Goal: Find contact information: Find contact information

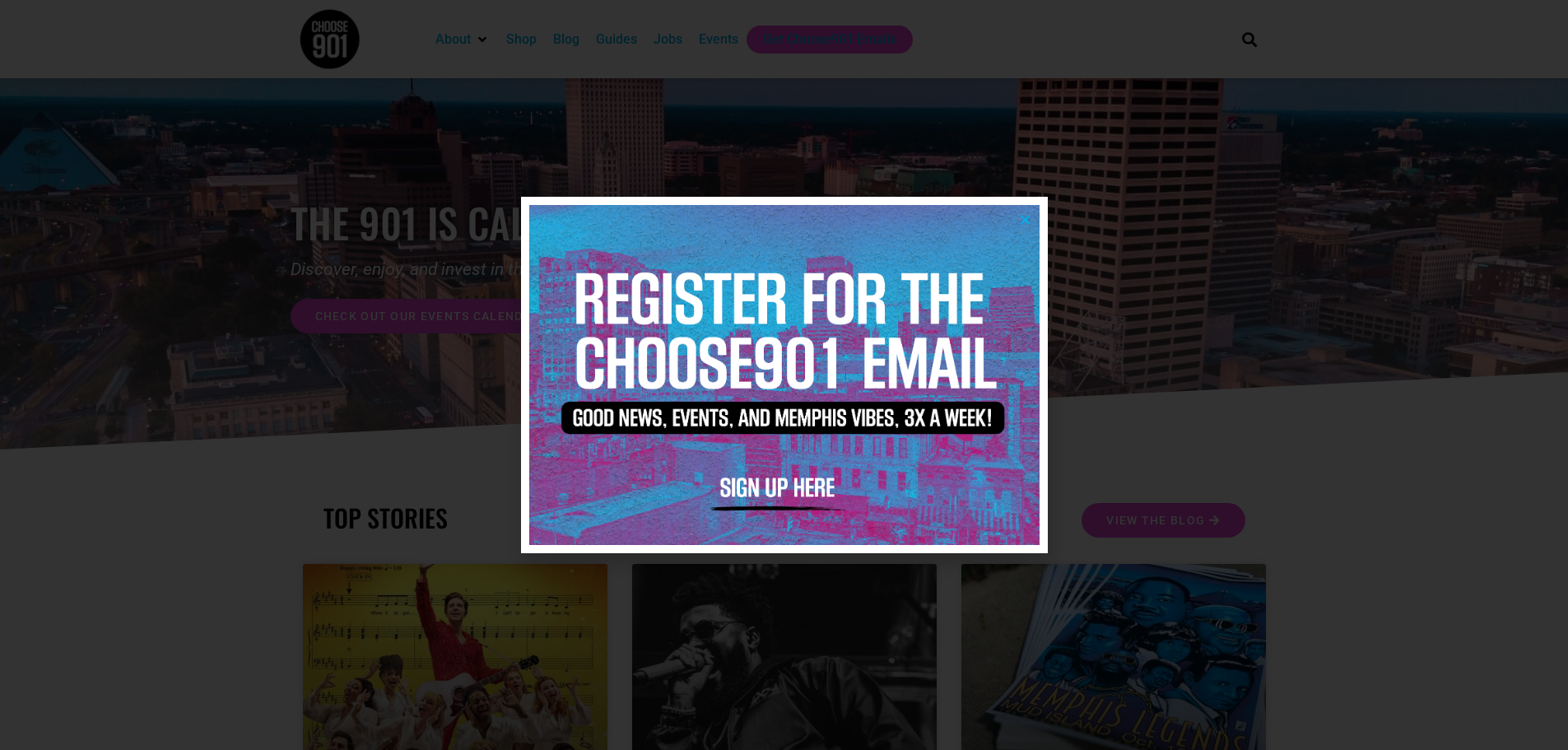
click at [1031, 218] on div at bounding box center [784, 375] width 527 height 357
click at [1028, 218] on icon "Close" at bounding box center [1025, 219] width 12 height 12
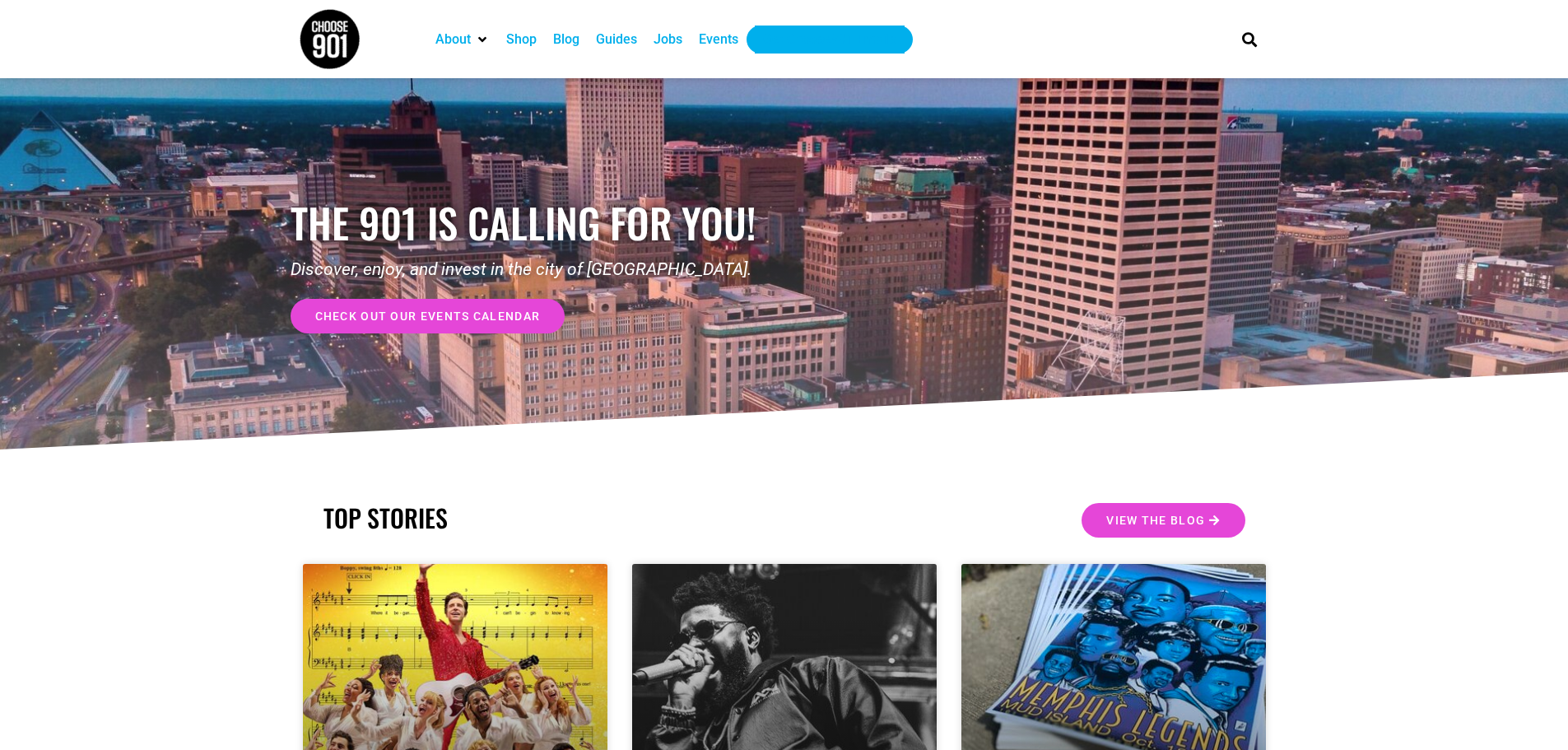
click at [813, 36] on div "Get Choose901 Emails" at bounding box center [829, 39] width 133 height 20
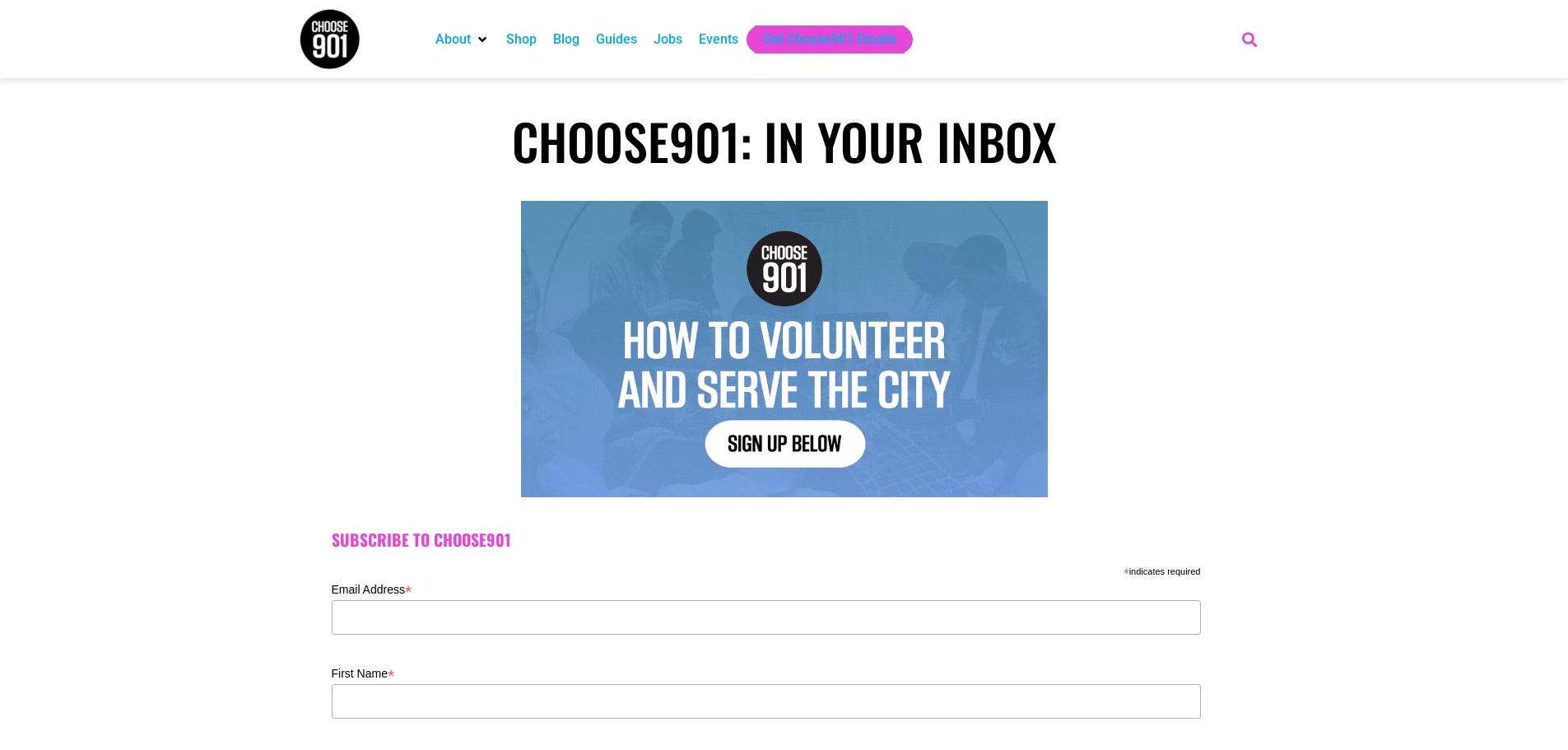
click at [1246, 39] on icon "Search" at bounding box center [1248, 39] width 27 height 27
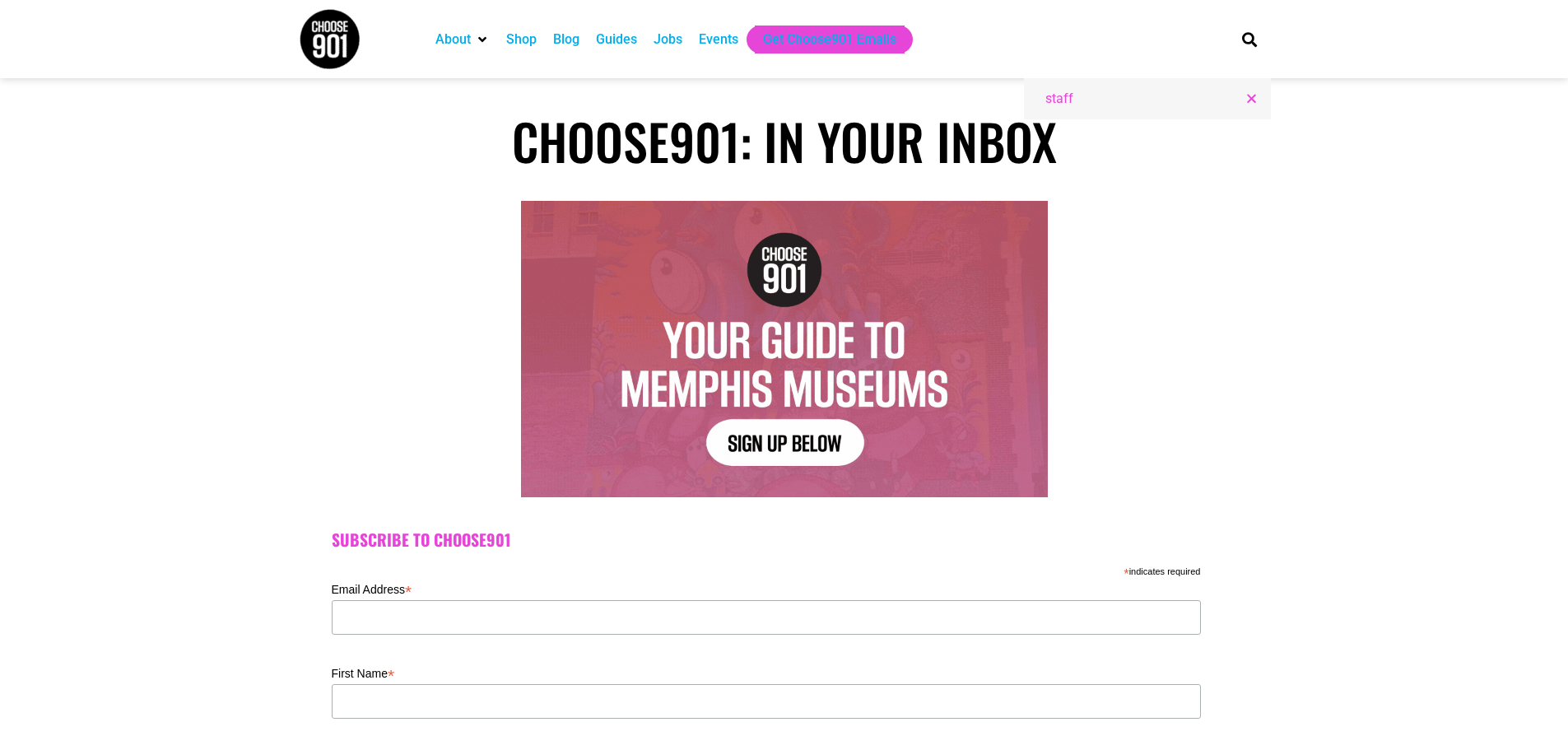
type input "staff"
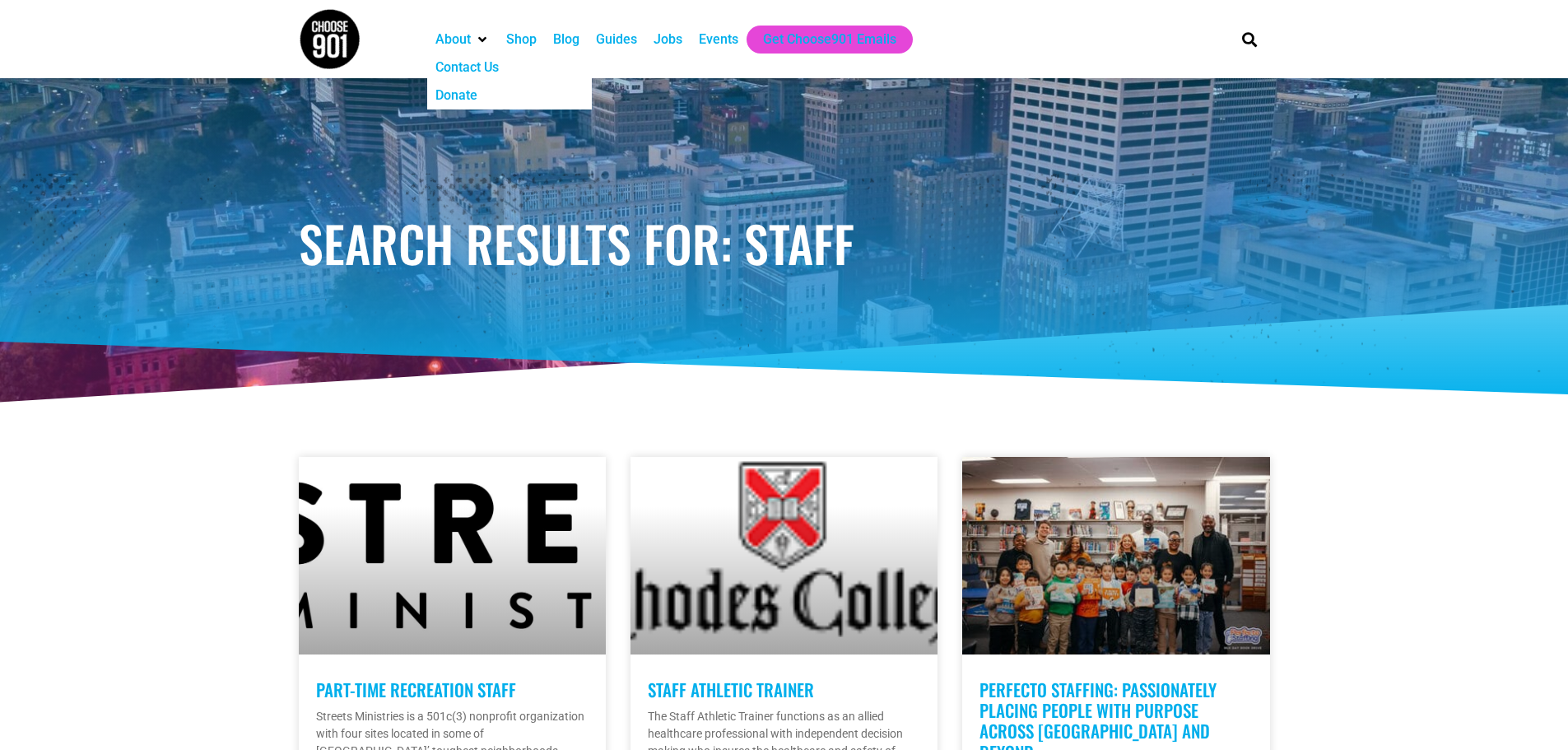
click at [480, 68] on div "Contact Us" at bounding box center [467, 67] width 63 height 20
